Goal: Navigation & Orientation: Find specific page/section

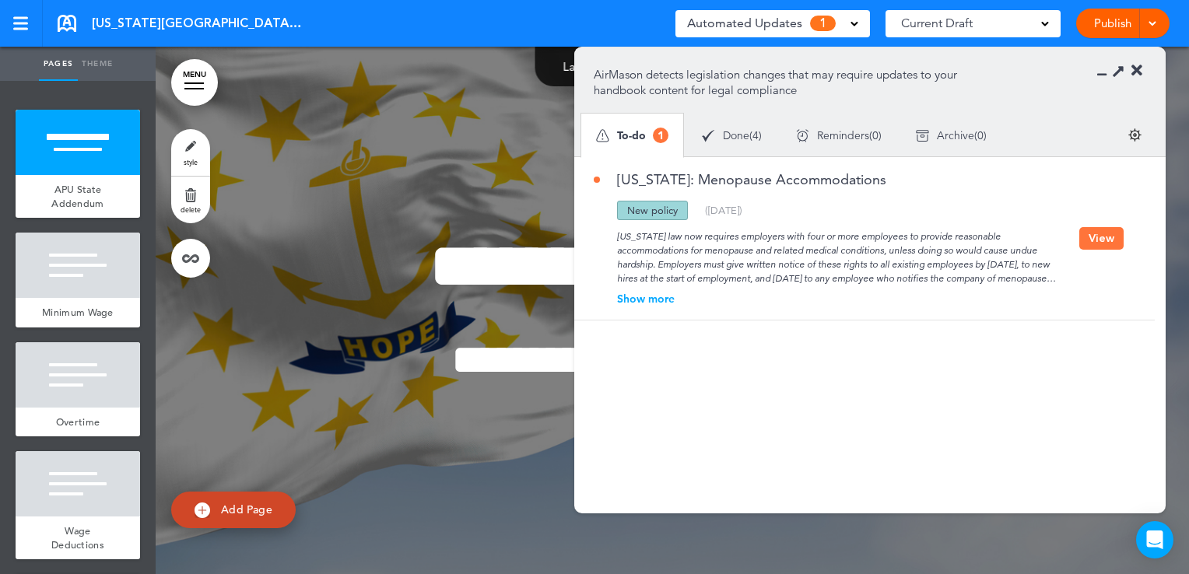
click at [657, 296] on div "Show more" at bounding box center [836, 298] width 485 height 11
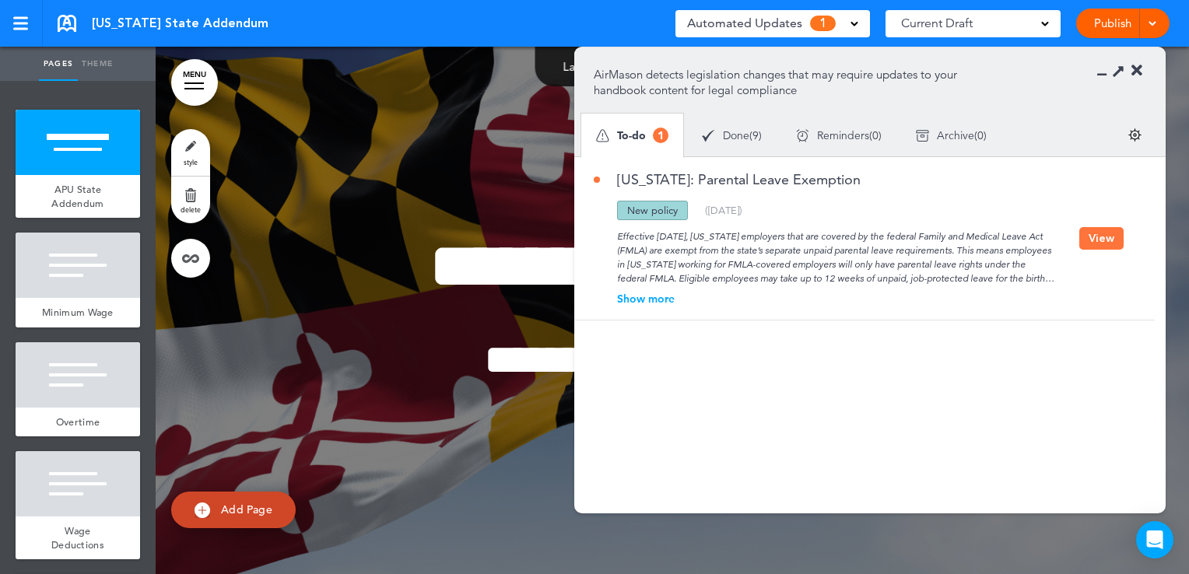
click at [658, 294] on div "Show more" at bounding box center [836, 298] width 485 height 11
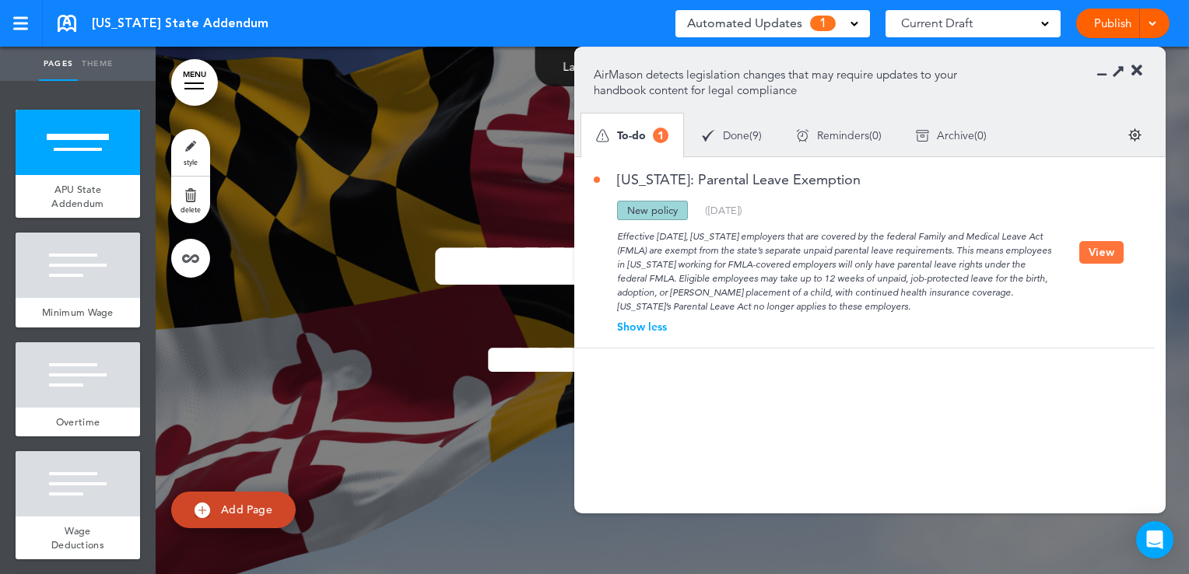
click at [1137, 73] on icon at bounding box center [1136, 71] width 11 height 16
